Goal: Transaction & Acquisition: Purchase product/service

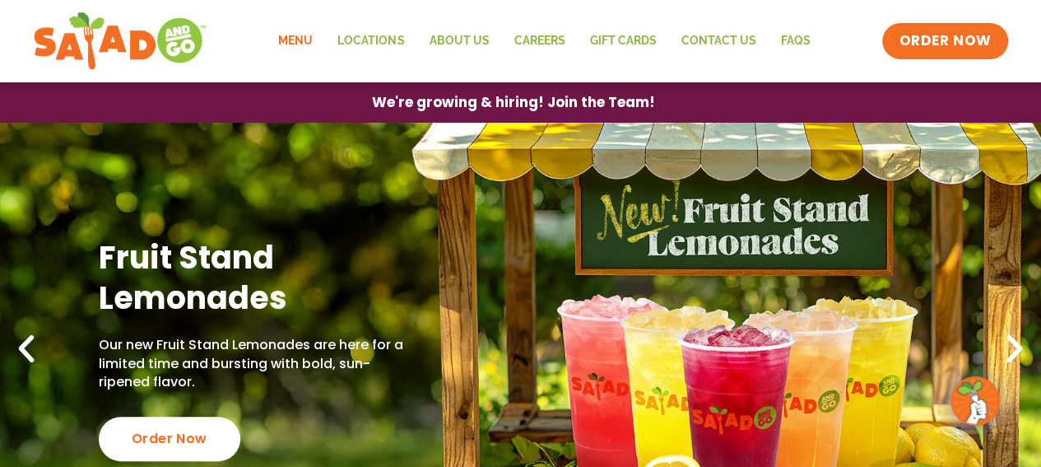
click at [311, 45] on link "Menu" at bounding box center [295, 41] width 59 height 38
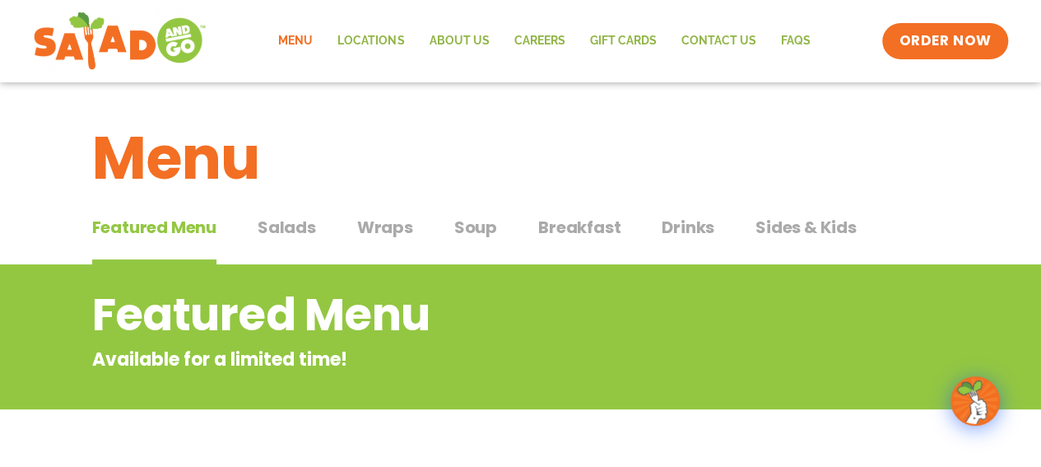
click at [294, 231] on span "Salads" at bounding box center [287, 227] width 58 height 25
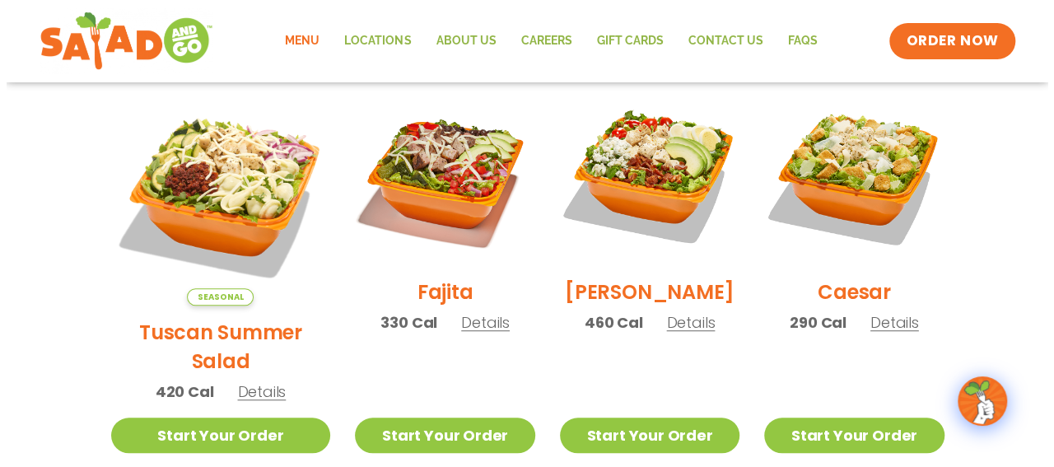
scroll to position [494, 0]
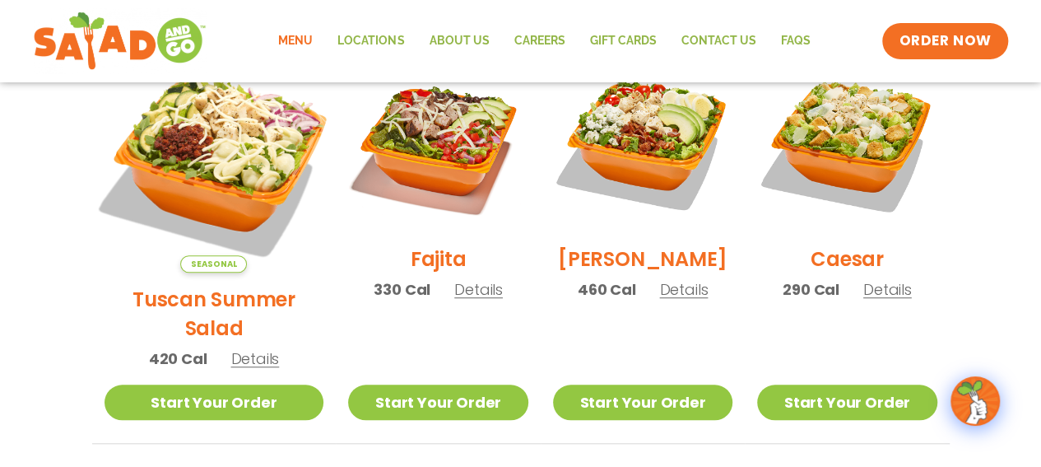
click at [222, 150] on img at bounding box center [214, 163] width 258 height 258
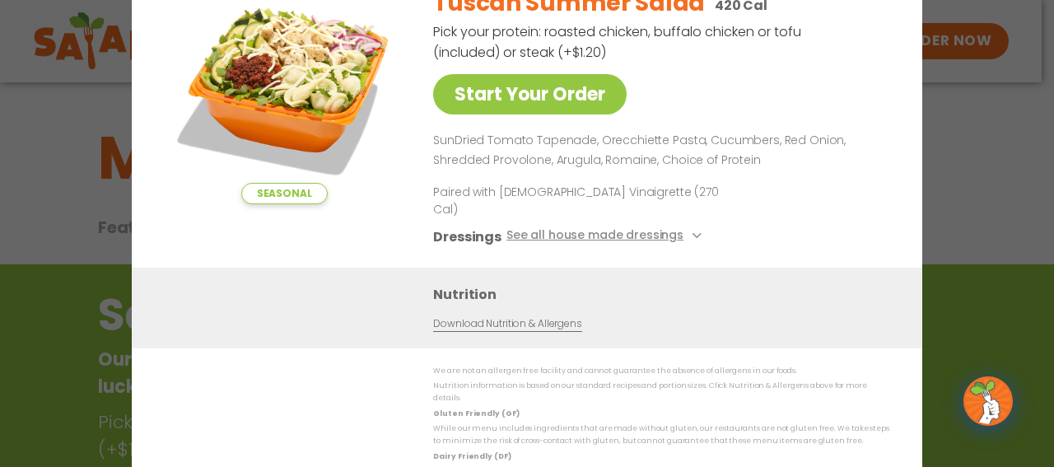
click at [997, 175] on div "Seasonal Start Your Order Tuscan Summer Salad 420 Cal Pick your protein: roaste…" at bounding box center [527, 233] width 1054 height 467
